Goal: Information Seeking & Learning: Learn about a topic

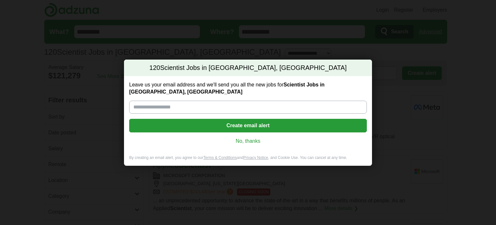
click at [247, 137] on link "No, thanks" at bounding box center [247, 140] width 227 height 7
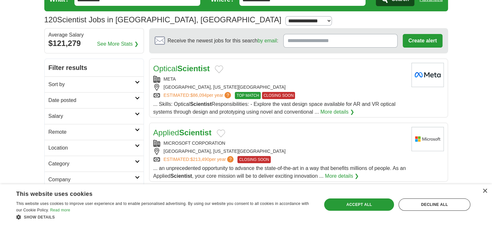
scroll to position [65, 0]
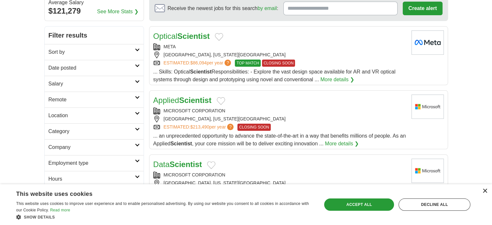
click at [485, 191] on div "×" at bounding box center [484, 190] width 5 height 5
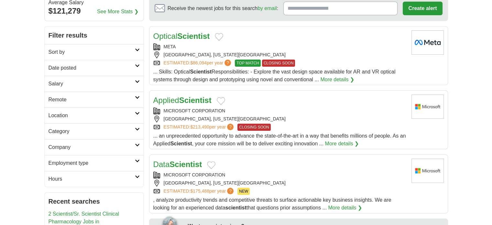
click at [129, 115] on h2 "Location" at bounding box center [91, 115] width 86 height 8
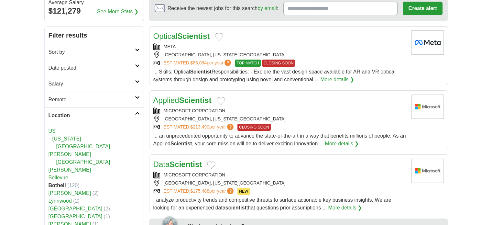
click at [66, 139] on link "[US_STATE]" at bounding box center [66, 138] width 29 height 5
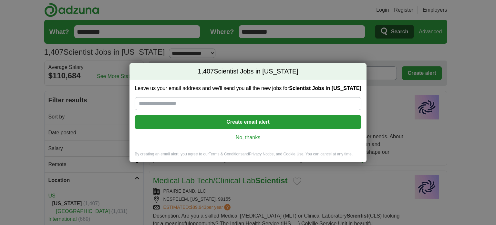
click at [251, 140] on link "No, thanks" at bounding box center [248, 137] width 216 height 7
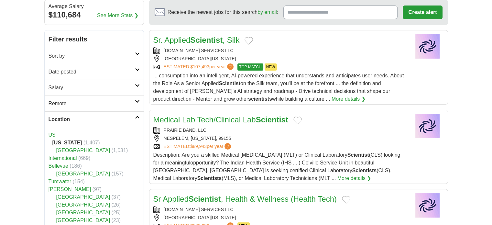
scroll to position [65, 0]
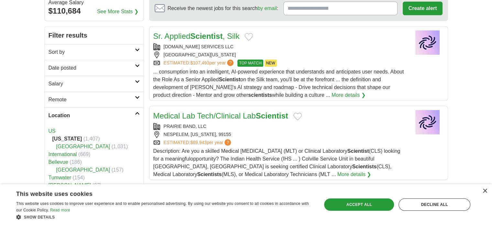
click at [487, 192] on div "× This website uses cookies This website uses cookies to improve user experienc…" at bounding box center [246, 204] width 492 height 41
click at [485, 191] on div "×" at bounding box center [484, 190] width 5 height 5
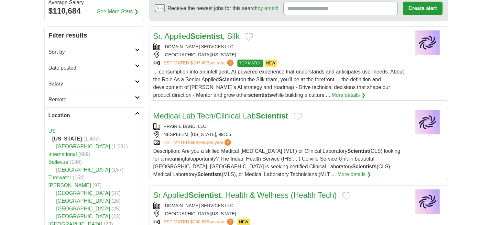
click at [116, 113] on h2 "Location" at bounding box center [91, 115] width 86 height 8
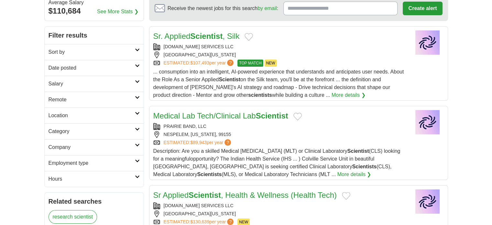
scroll to position [97, 0]
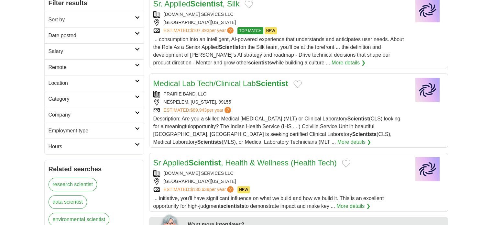
click at [97, 115] on h2 "Company" at bounding box center [91, 115] width 86 height 8
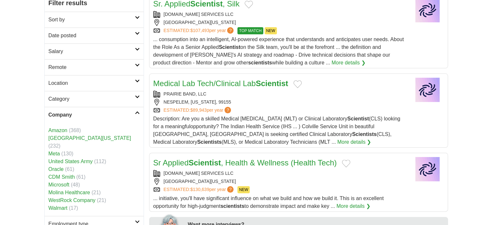
scroll to position [162, 0]
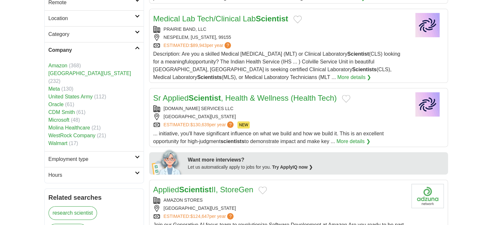
click at [132, 50] on h2 "Company" at bounding box center [91, 50] width 86 height 8
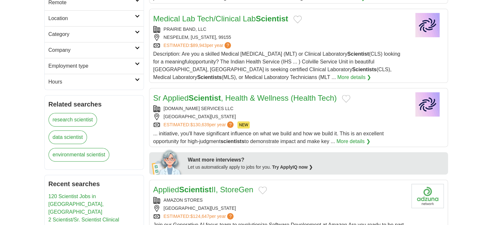
click at [79, 116] on link "research scientist" at bounding box center [72, 120] width 49 height 14
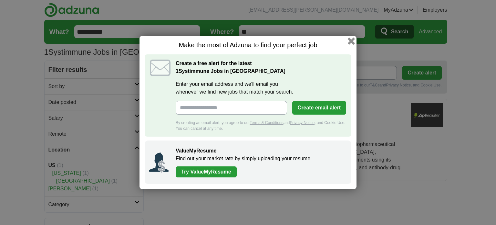
click at [351, 43] on button "button" at bounding box center [351, 40] width 7 height 7
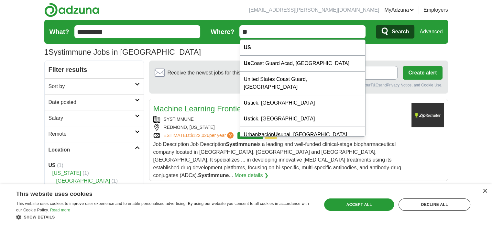
drag, startPoint x: 259, startPoint y: 32, endPoint x: 233, endPoint y: 33, distance: 25.5
click at [233, 33] on form "**********" at bounding box center [245, 32] width 403 height 24
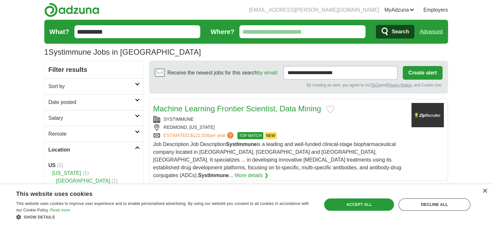
click at [383, 31] on icon "submit" at bounding box center [385, 31] width 8 height 9
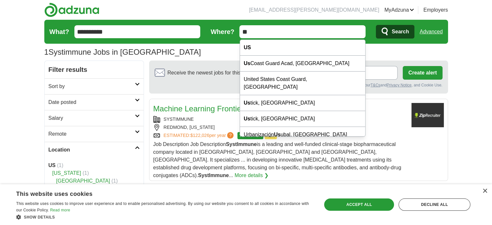
drag, startPoint x: 269, startPoint y: 35, endPoint x: 227, endPoint y: 26, distance: 42.3
click at [227, 26] on form "**********" at bounding box center [245, 32] width 403 height 24
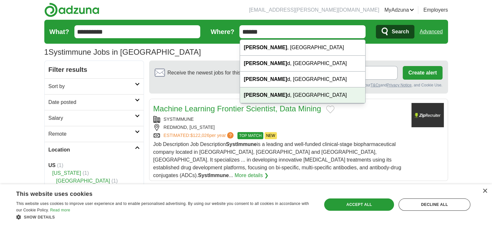
click at [266, 94] on div "Redmon d, WA" at bounding box center [302, 95] width 125 height 16
type input "**********"
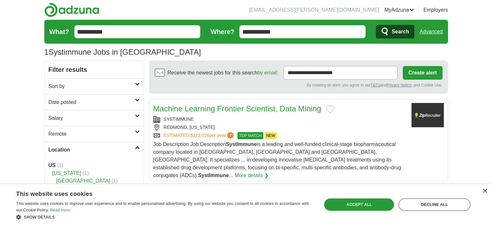
click at [397, 33] on span "Search" at bounding box center [399, 31] width 17 height 13
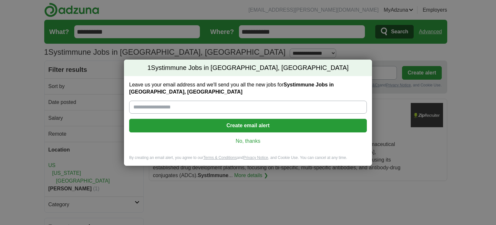
click at [243, 138] on link "No, thanks" at bounding box center [247, 140] width 227 height 7
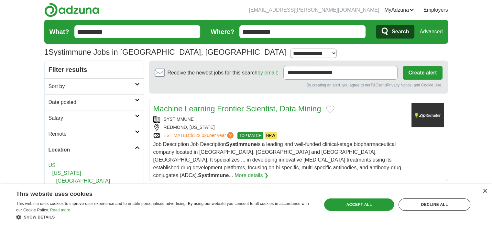
click at [174, 118] on div "SYSTIMMUNE" at bounding box center [279, 119] width 253 height 7
